Goal: Information Seeking & Learning: Learn about a topic

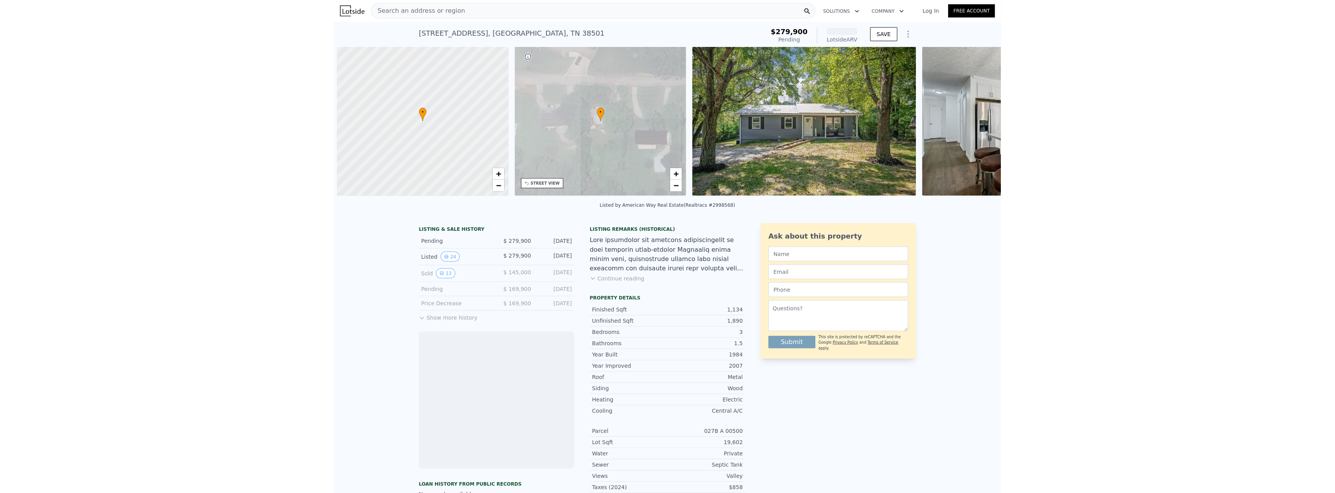
scroll to position [0, 3]
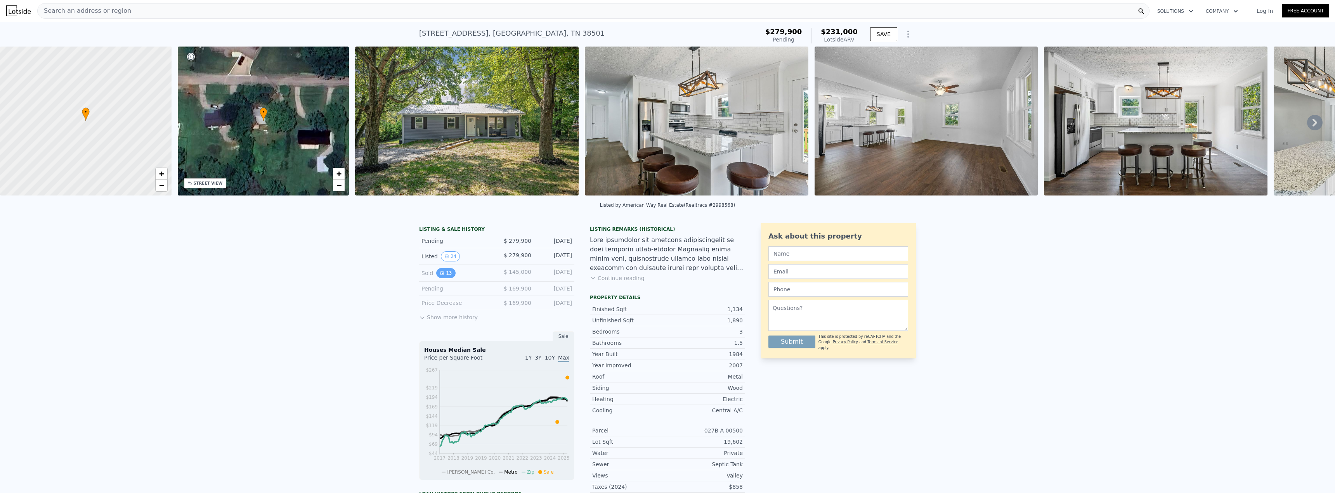
click at [441, 278] on button "13" at bounding box center [445, 273] width 19 height 10
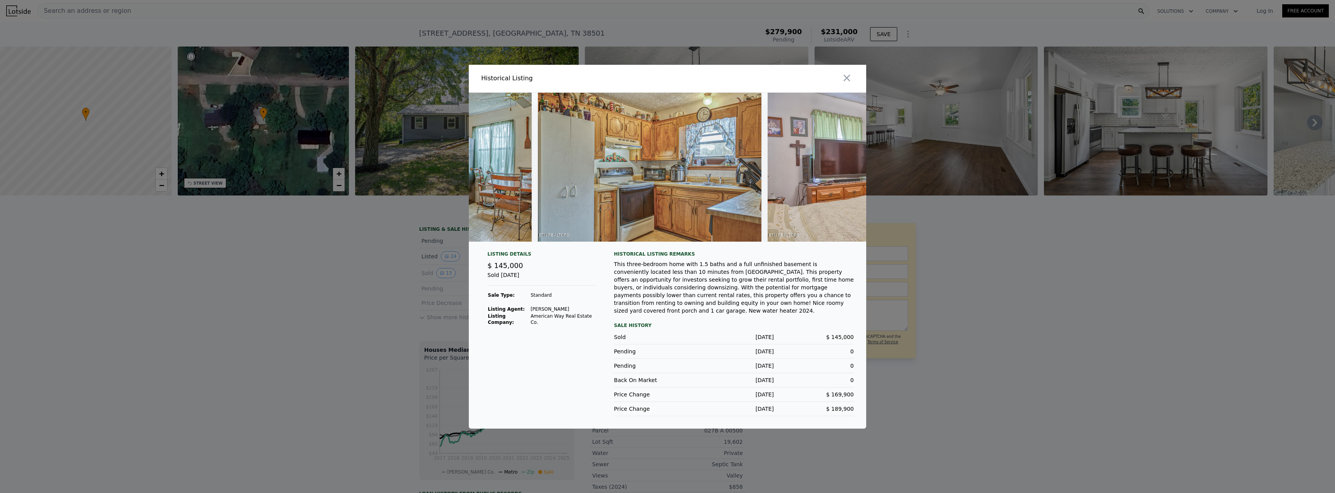
scroll to position [0, 701]
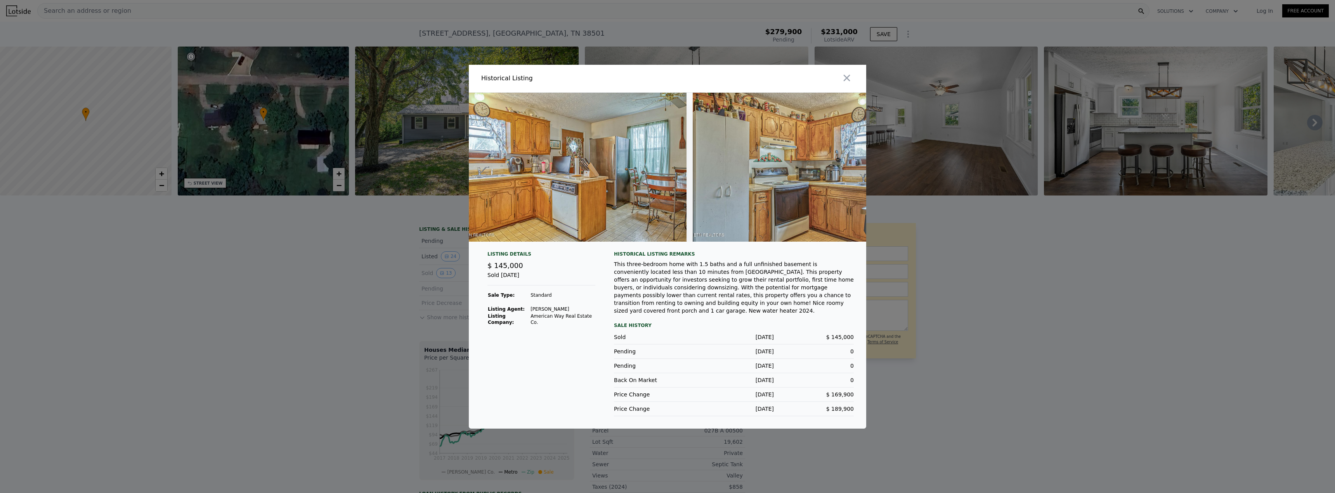
click at [666, 223] on div at bounding box center [667, 246] width 1335 height 493
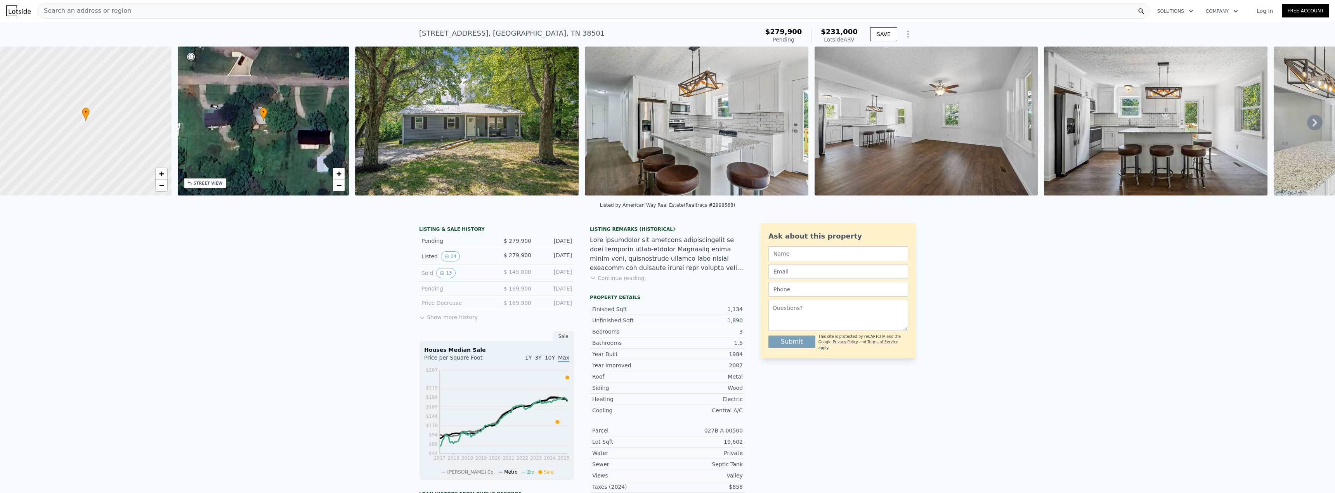
click at [666, 124] on icon at bounding box center [1315, 123] width 16 height 16
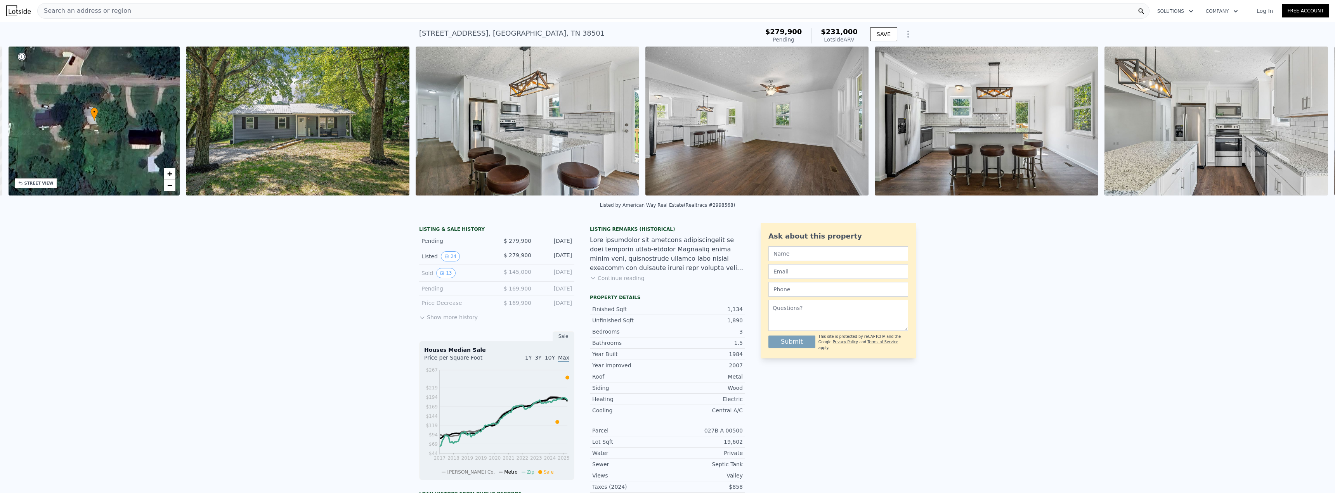
scroll to position [0, 181]
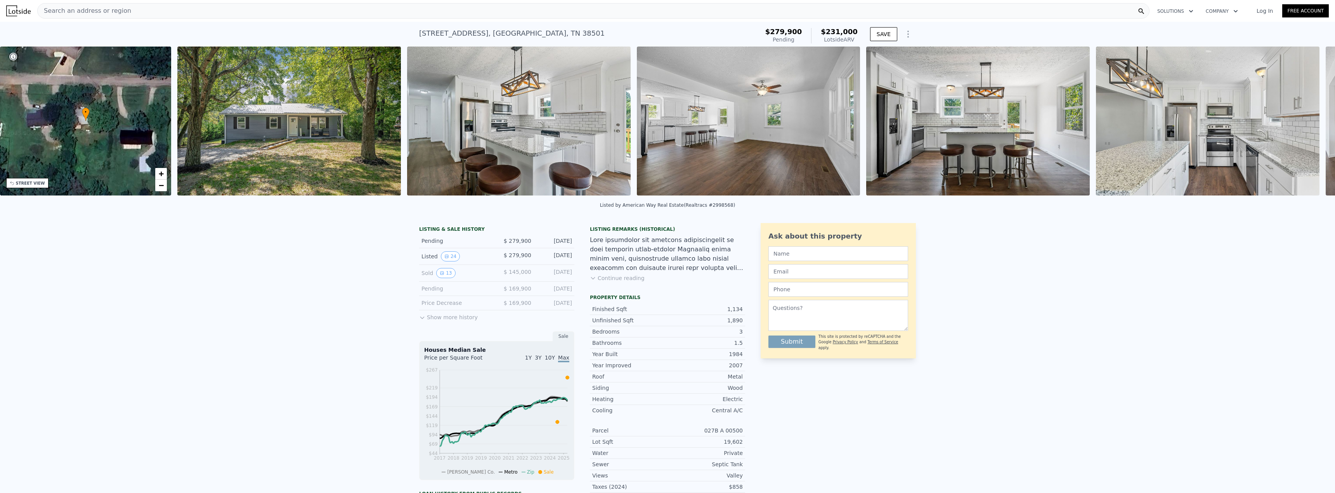
click at [666, 124] on div "• + − • + − STREET VIEW Loading... SATELLITE VIEW" at bounding box center [667, 123] width 1335 height 152
click at [666, 124] on icon at bounding box center [1315, 123] width 16 height 16
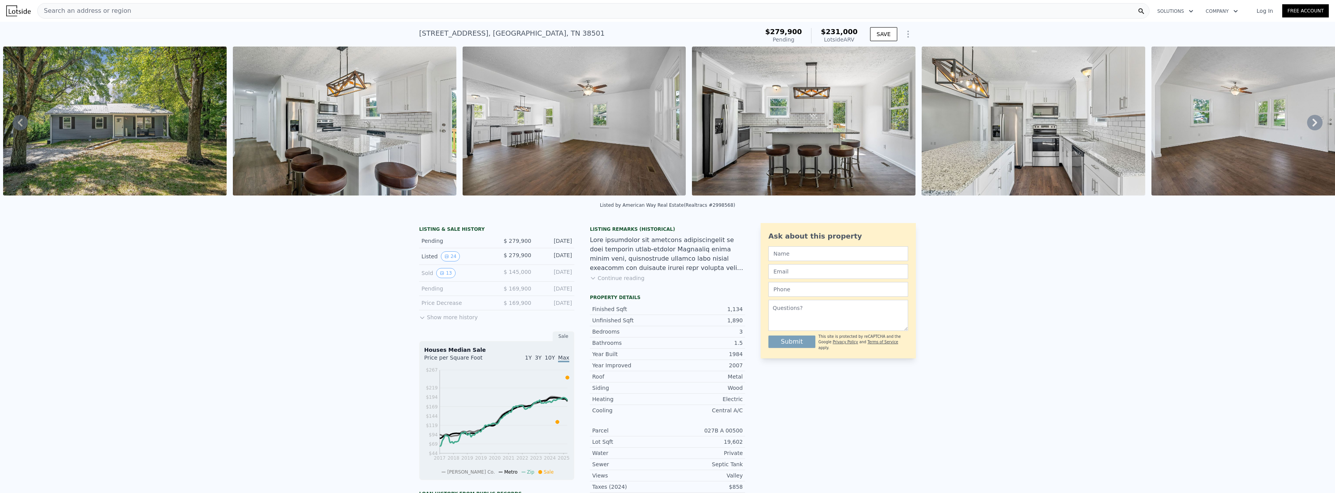
click at [666, 124] on icon at bounding box center [1315, 123] width 16 height 16
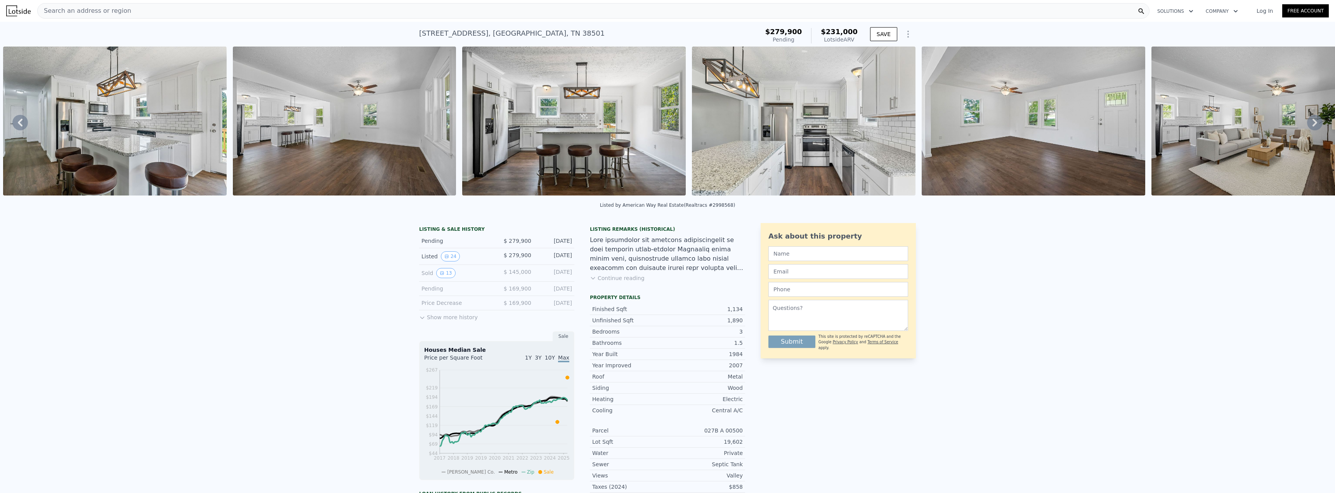
click at [666, 124] on icon at bounding box center [1315, 123] width 16 height 16
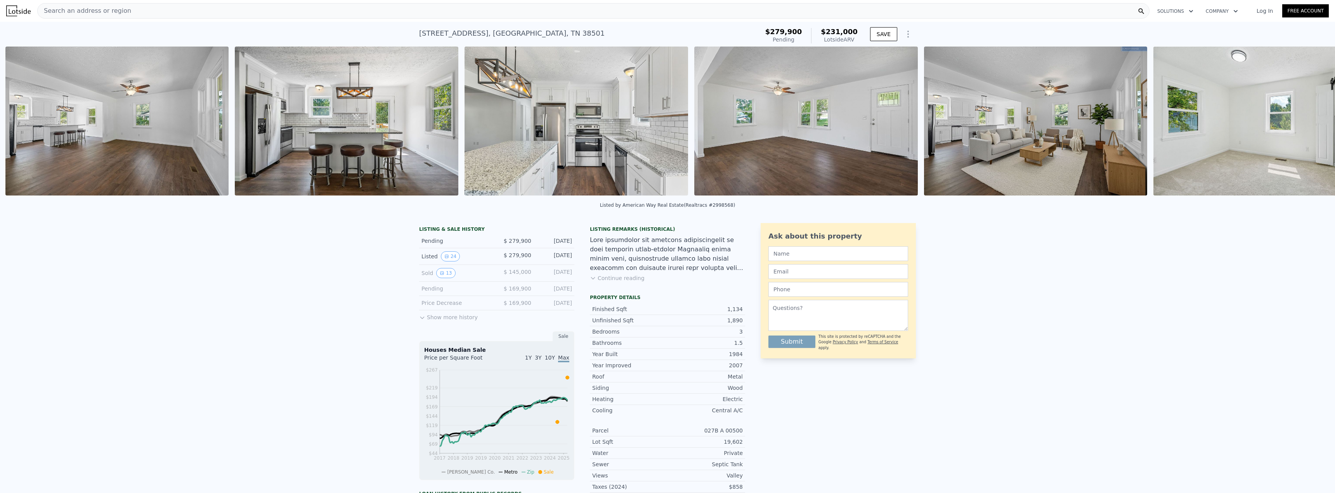
scroll to position [0, 815]
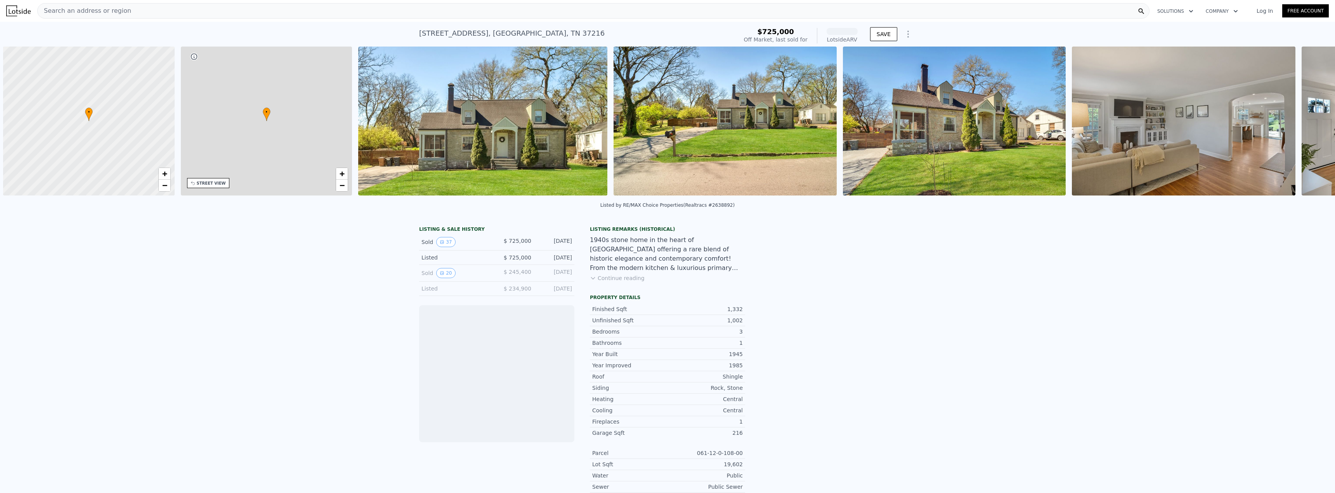
scroll to position [0, 3]
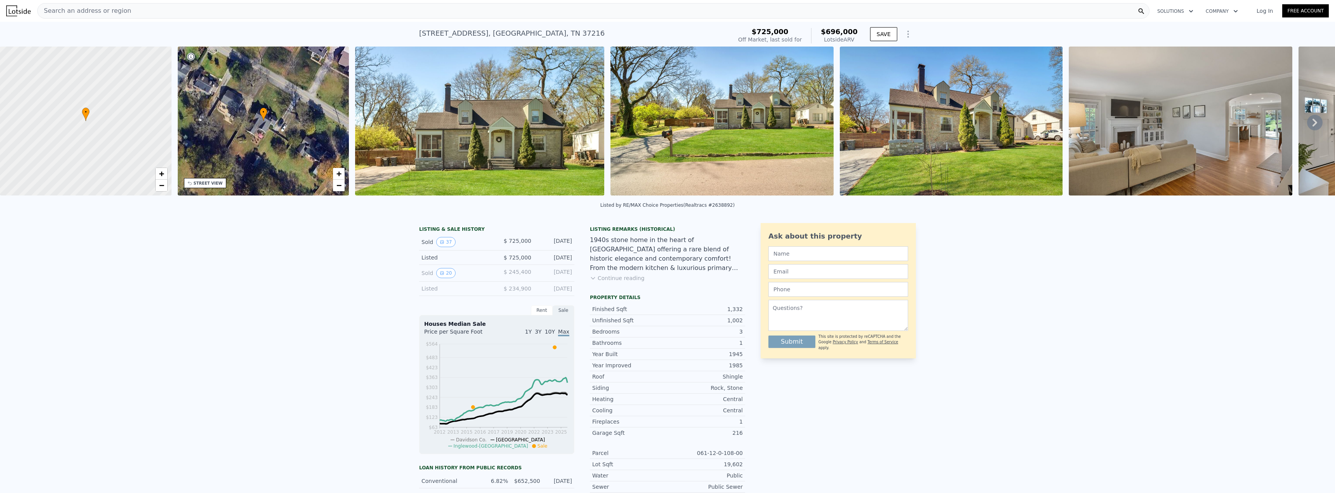
click at [1307, 123] on icon at bounding box center [1315, 123] width 16 height 16
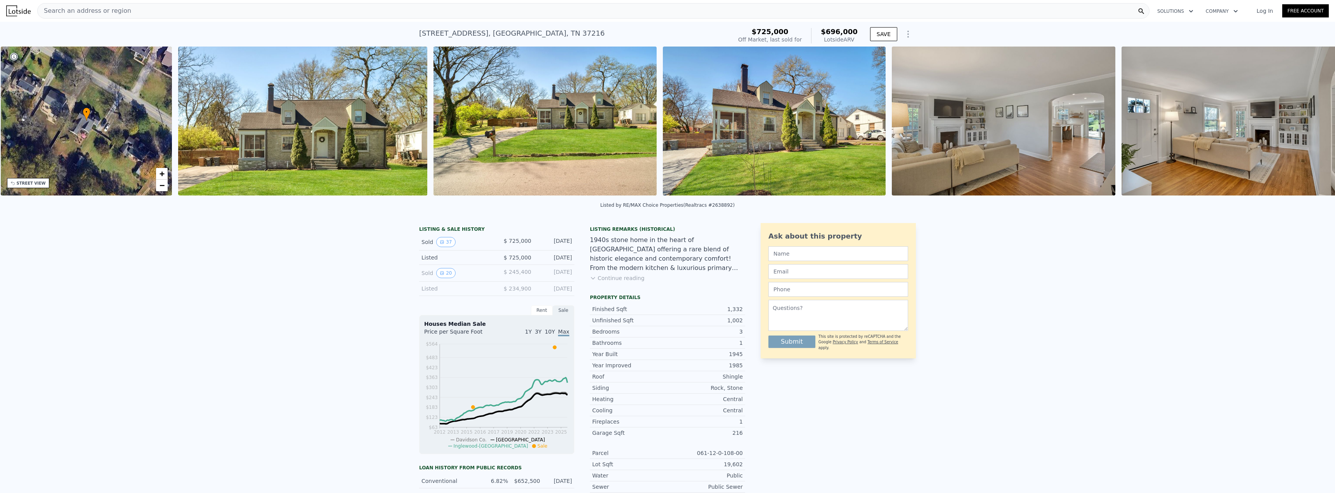
scroll to position [0, 181]
click at [1307, 123] on img at bounding box center [1233, 121] width 224 height 149
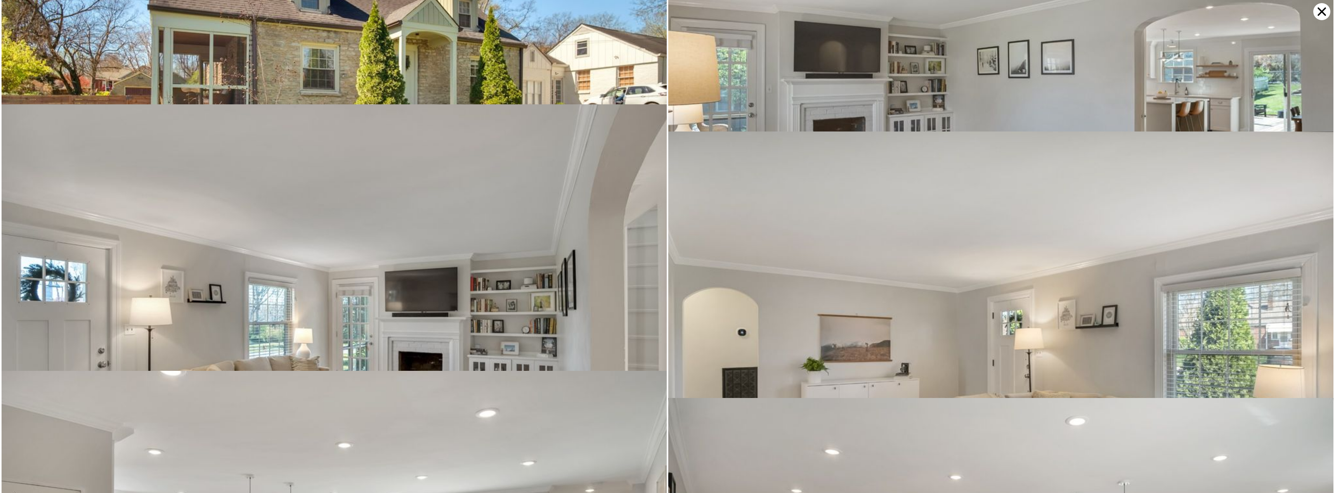
click at [1307, 123] on img at bounding box center [1000, 87] width 665 height 444
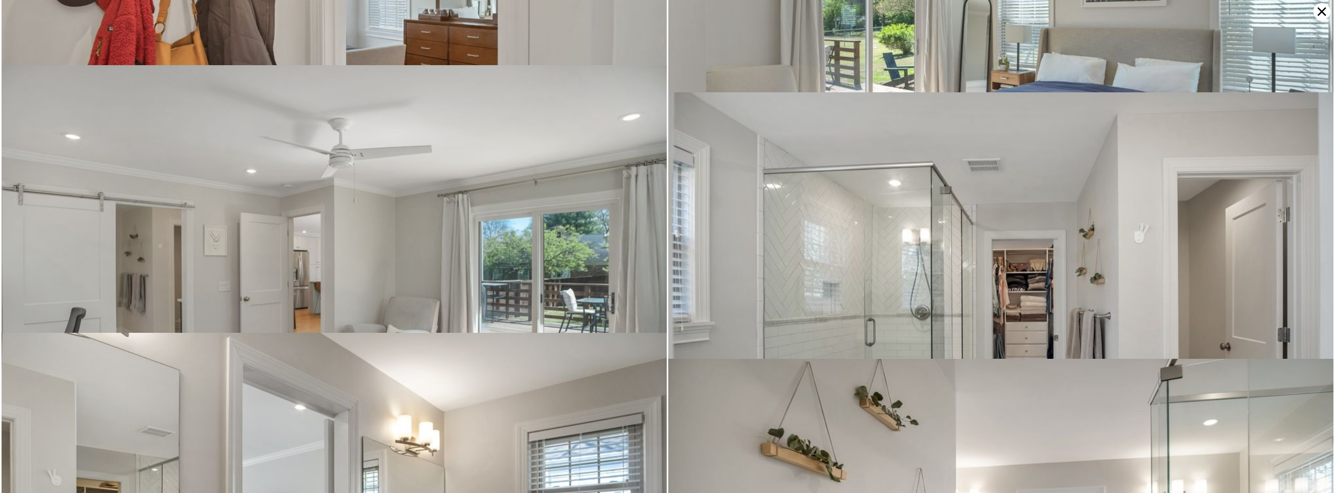
scroll to position [1573, 0]
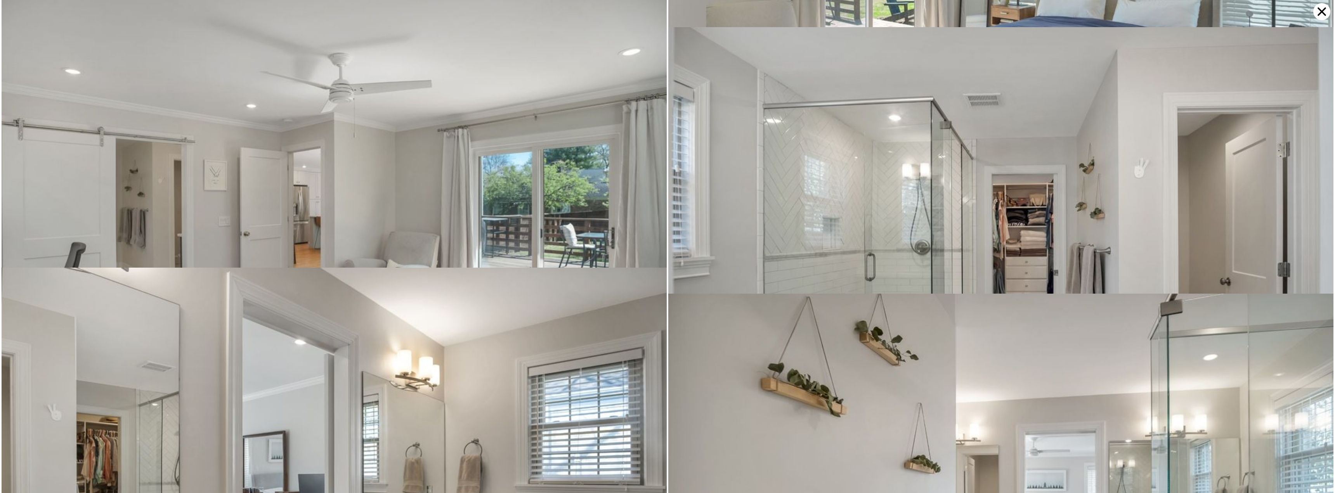
click at [1319, 15] on icon at bounding box center [1322, 11] width 9 height 9
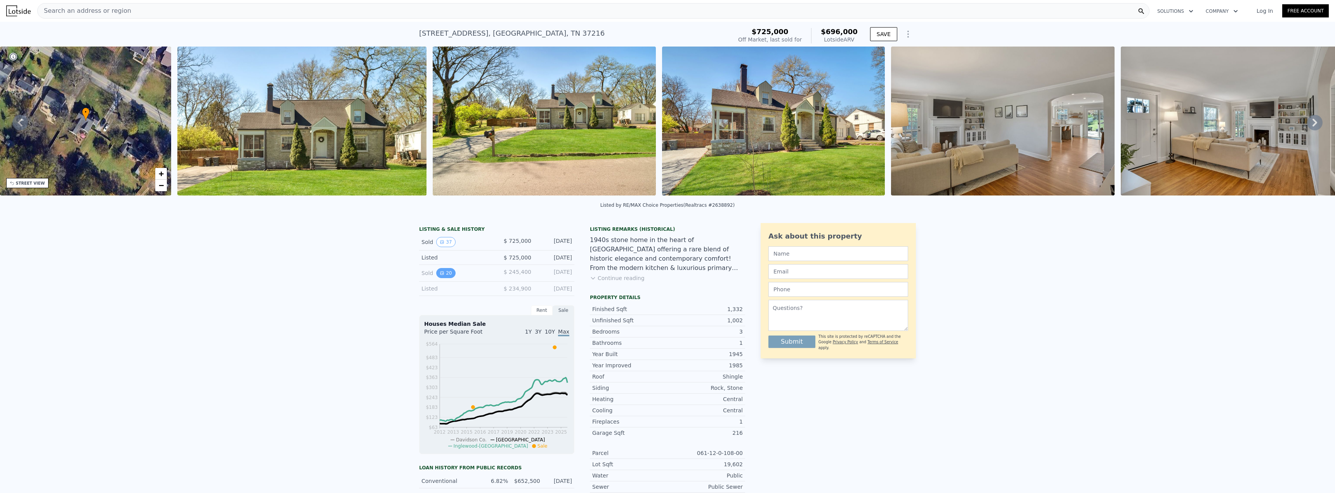
click at [441, 275] on icon "View historical data" at bounding box center [442, 273] width 3 height 3
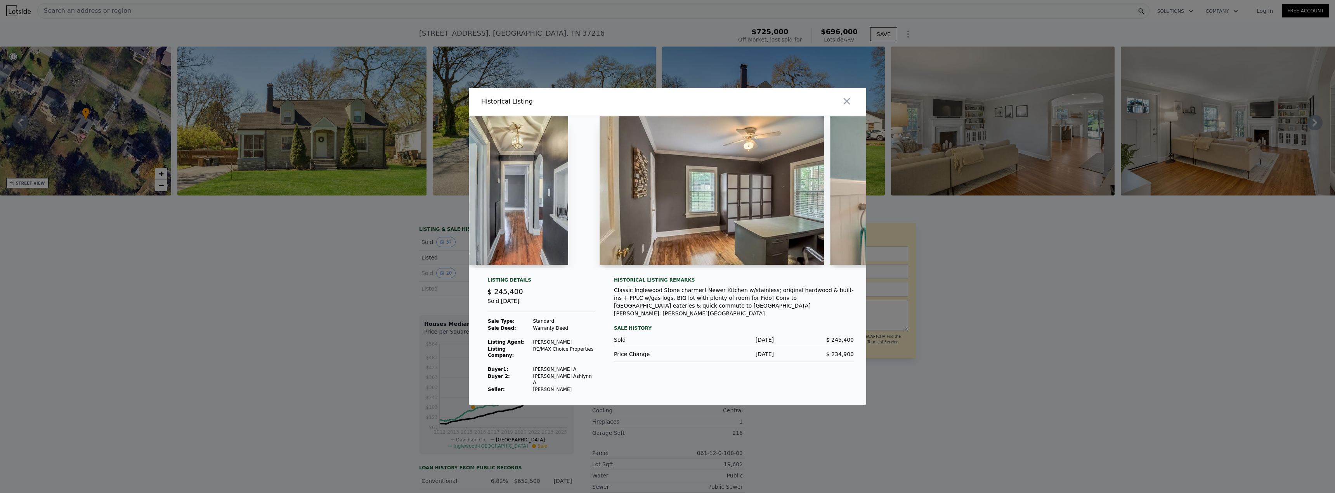
scroll to position [0, 2018]
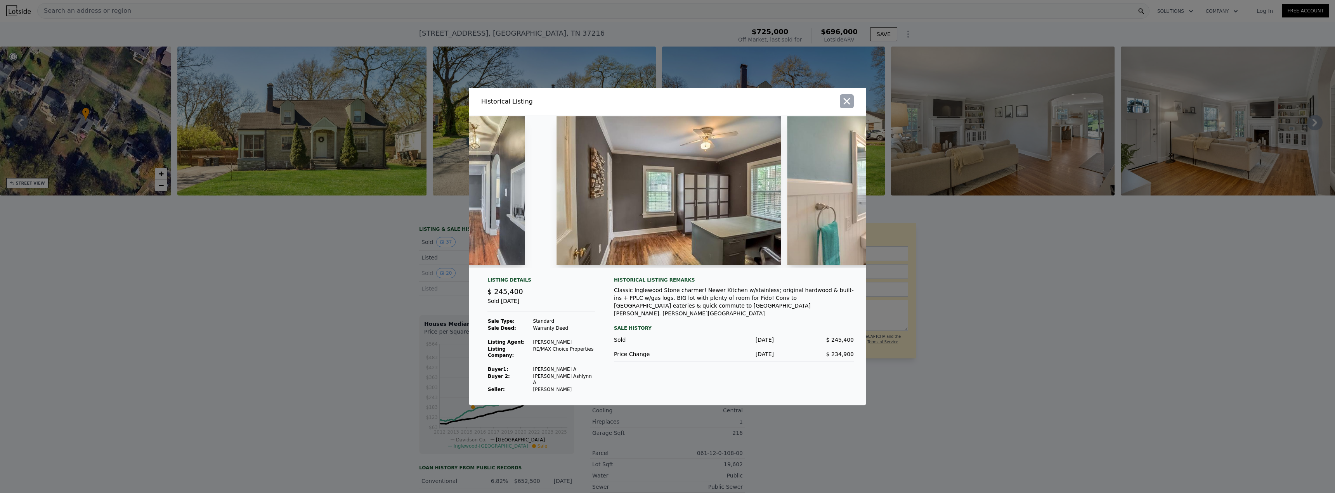
click at [850, 105] on icon "button" at bounding box center [847, 101] width 11 height 11
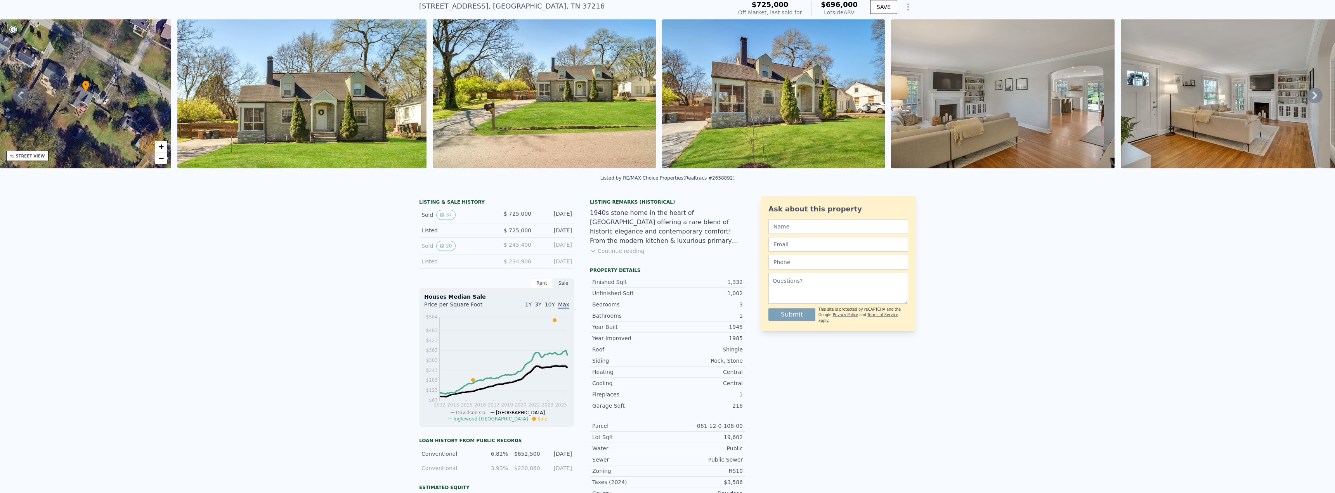
scroll to position [36, 0]
